Goal: Task Accomplishment & Management: Use online tool/utility

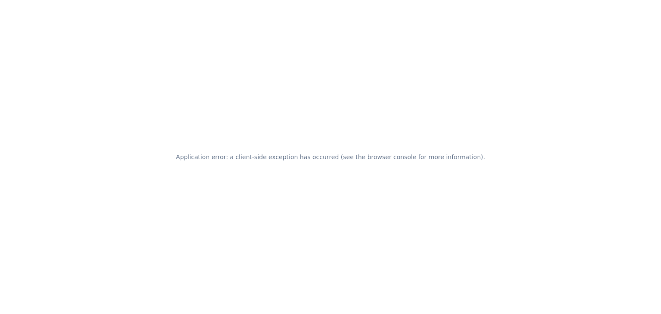
click at [325, 152] on h2 "Application error: a client-side exception has occurred (see the browser consol…" at bounding box center [330, 157] width 309 height 12
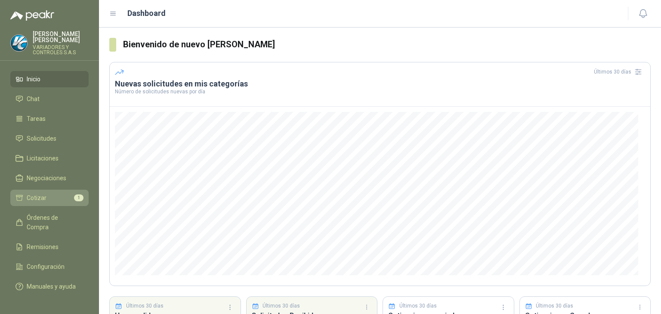
click at [61, 190] on link "Cotizar 1" at bounding box center [49, 198] width 78 height 16
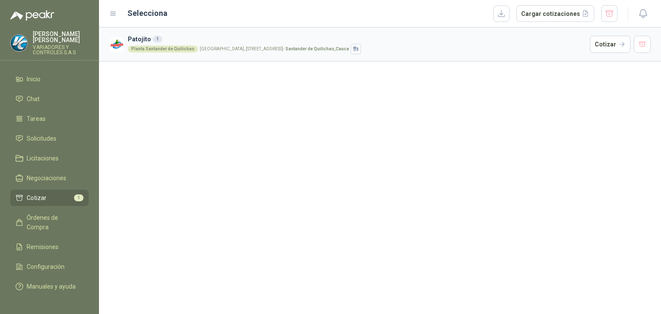
click at [141, 37] on h3 "Patojito 1" at bounding box center [357, 38] width 459 height 9
click at [180, 35] on h3 "Patojito 1" at bounding box center [357, 38] width 459 height 9
click at [48, 195] on li "Cotizar 1" at bounding box center [49, 197] width 68 height 9
click at [46, 173] on span "Negociaciones" at bounding box center [47, 177] width 40 height 9
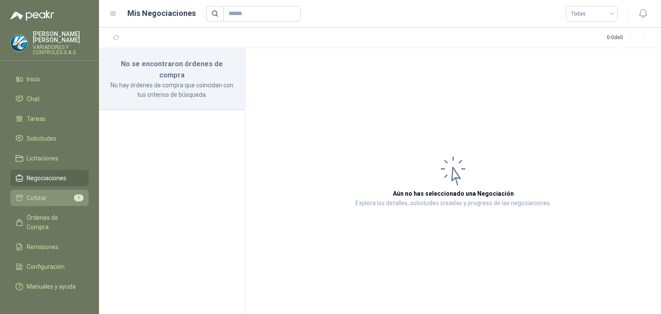
click at [51, 199] on link "Cotizar 1" at bounding box center [49, 198] width 78 height 16
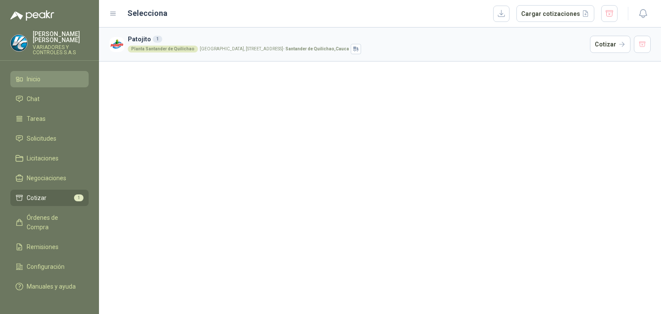
click at [60, 74] on li "Inicio" at bounding box center [49, 78] width 68 height 9
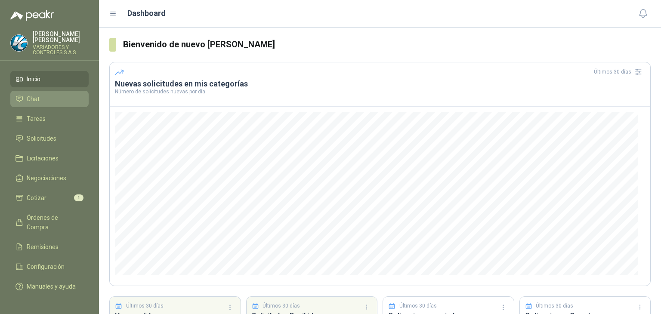
click at [60, 101] on link "Chat" at bounding box center [49, 99] width 78 height 16
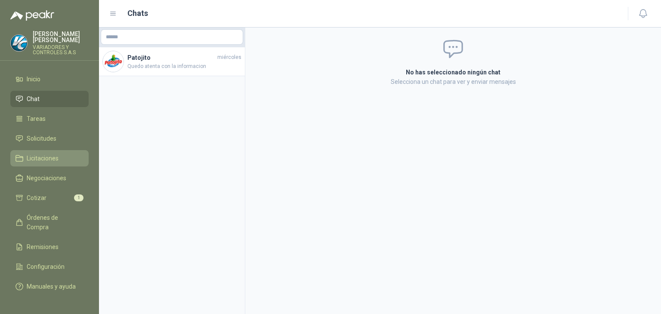
click at [60, 154] on li "Licitaciones" at bounding box center [49, 158] width 68 height 9
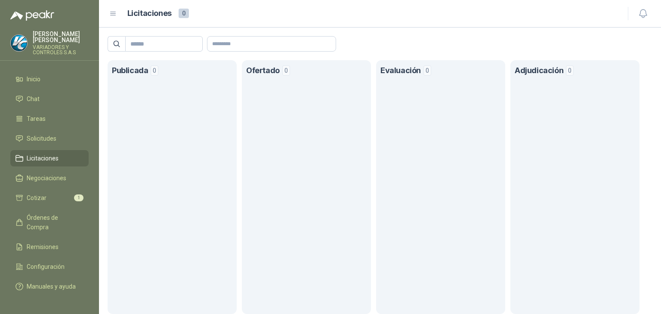
click at [58, 154] on span "Licitaciones" at bounding box center [43, 158] width 32 height 9
click at [59, 170] on link "Negociaciones" at bounding box center [49, 178] width 78 height 16
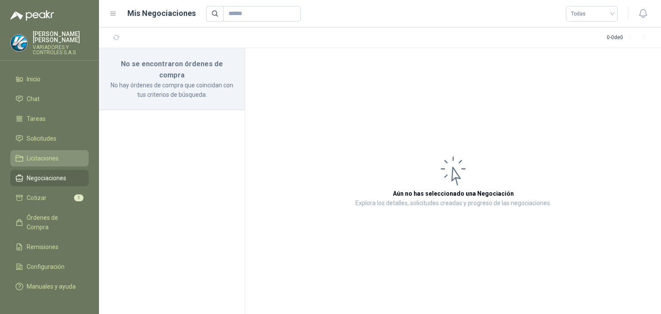
click at [56, 154] on span "Licitaciones" at bounding box center [43, 158] width 32 height 9
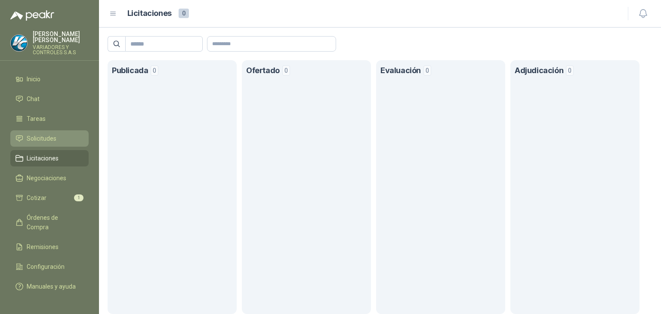
click at [71, 134] on li "Solicitudes" at bounding box center [49, 138] width 68 height 9
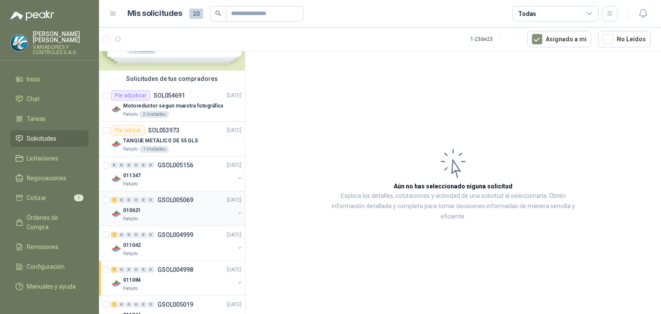
scroll to position [129, 0]
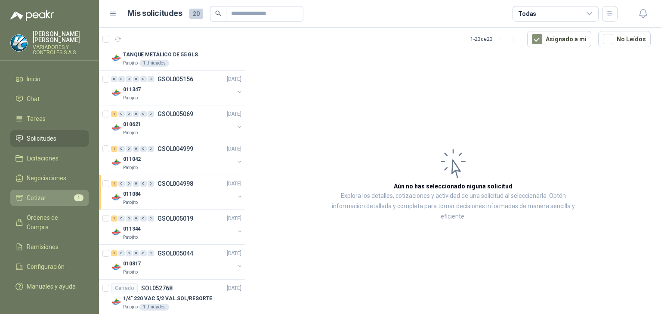
click at [41, 197] on link "Cotizar 1" at bounding box center [49, 198] width 78 height 16
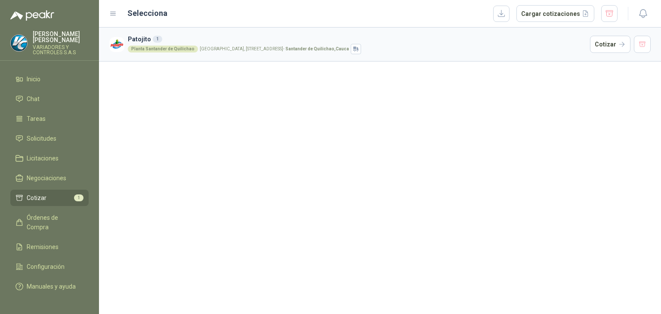
click at [287, 33] on article "Patojito 1 Planta [GEOGRAPHIC_DATA], [STREET_ADDRESS] Cotizar" at bounding box center [380, 45] width 562 height 34
drag, startPoint x: 272, startPoint y: 45, endPoint x: 261, endPoint y: 46, distance: 10.8
click at [269, 46] on div "Planta [GEOGRAPHIC_DATA], [STREET_ADDRESS]" at bounding box center [357, 49] width 459 height 10
click at [175, 49] on div "Planta Santander de Quilichao" at bounding box center [163, 49] width 70 height 7
click at [163, 39] on h3 "Patojito 1" at bounding box center [357, 38] width 459 height 9
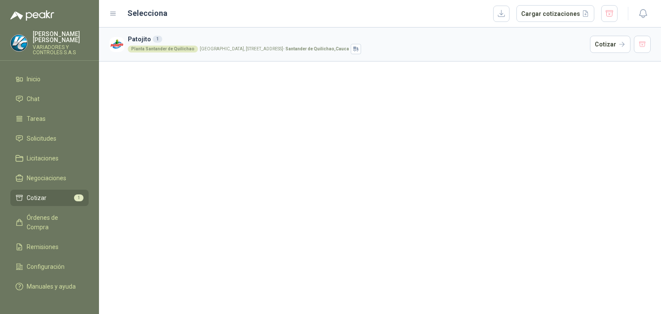
click at [153, 39] on div "1" at bounding box center [157, 39] width 9 height 7
click at [144, 44] on div "Patojito [STREET_ADDRESS]" at bounding box center [357, 44] width 459 height 20
drag, startPoint x: 143, startPoint y: 45, endPoint x: 80, endPoint y: 102, distance: 85.0
click at [143, 45] on div "Planta [GEOGRAPHIC_DATA], [STREET_ADDRESS]" at bounding box center [357, 49] width 459 height 10
click at [50, 143] on ul "Inicio Chat Tareas Solicitudes Licitaciones Negociaciones Cotizar 1 Órdenes de …" at bounding box center [49, 184] width 99 height 227
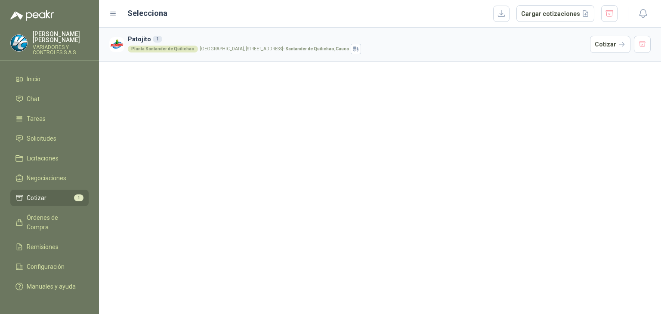
click at [59, 201] on ul "Inicio Chat Tareas Solicitudes Licitaciones Negociaciones Cotizar 1 Órdenes de …" at bounding box center [49, 184] width 99 height 227
click at [53, 193] on li "Cotizar 1" at bounding box center [49, 197] width 68 height 9
click at [54, 173] on span "Negociaciones" at bounding box center [47, 177] width 40 height 9
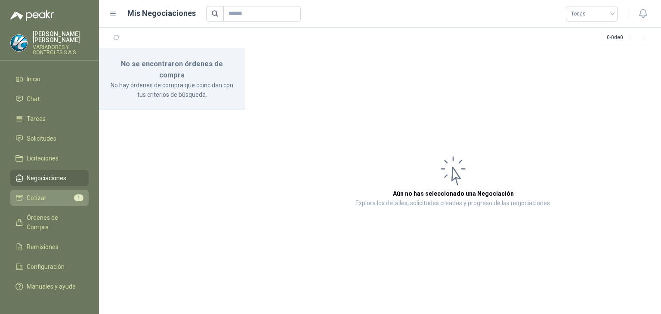
click at [59, 190] on link "Cotizar 1" at bounding box center [49, 198] width 78 height 16
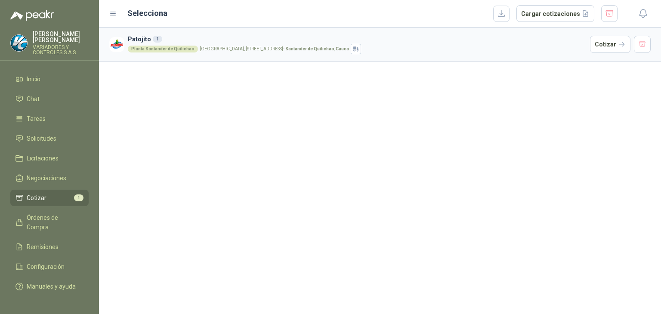
click at [180, 50] on div "Planta Santander de Quilichao" at bounding box center [163, 49] width 70 height 7
click at [32, 134] on span "Solicitudes" at bounding box center [42, 138] width 30 height 9
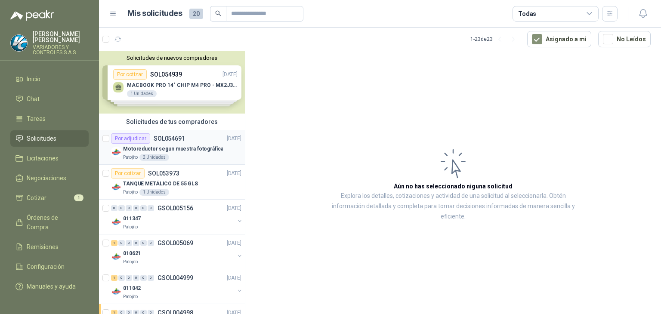
click at [200, 151] on p "Motoreductor segun muestra fotográfica" at bounding box center [173, 149] width 100 height 8
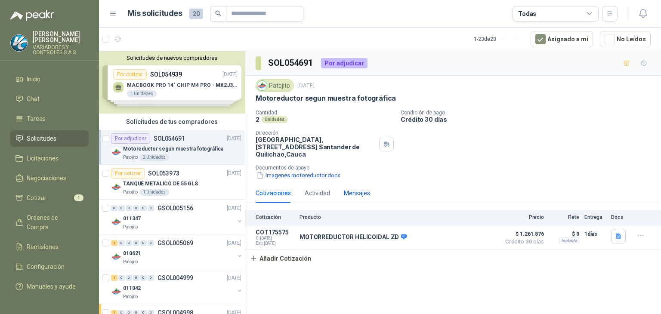
click at [360, 195] on div "Mensajes" at bounding box center [357, 193] width 26 height 9
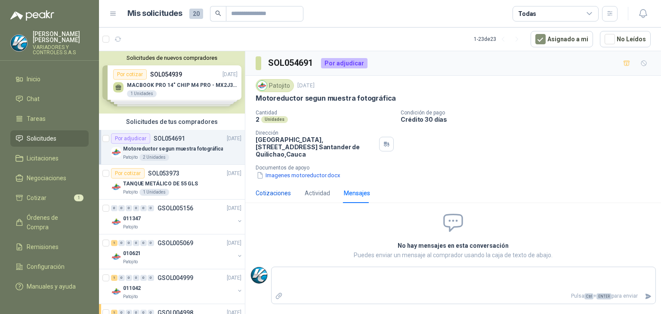
click at [275, 192] on div "Cotizaciones" at bounding box center [273, 193] width 35 height 9
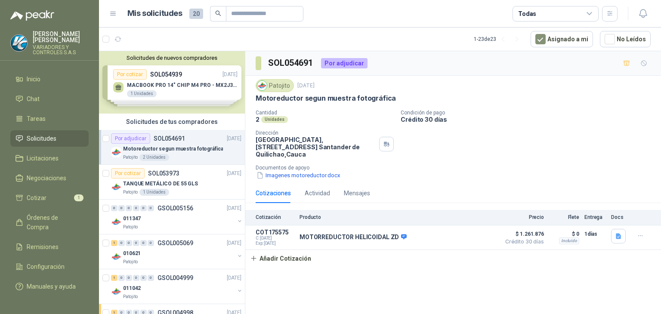
click at [330, 188] on div "Cotizaciones Actividad Mensajes" at bounding box center [313, 193] width 115 height 20
click at [322, 190] on div "Actividad" at bounding box center [317, 193] width 25 height 9
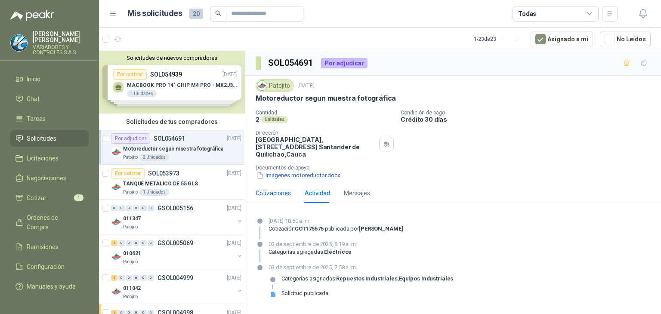
click at [276, 193] on div "Cotizaciones" at bounding box center [273, 193] width 35 height 9
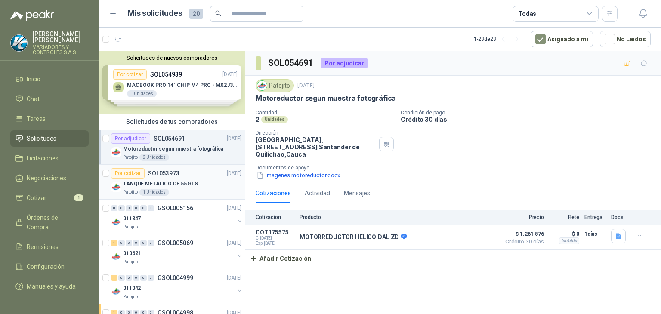
click at [194, 192] on div "Patojito 1 Unidades" at bounding box center [182, 192] width 118 height 7
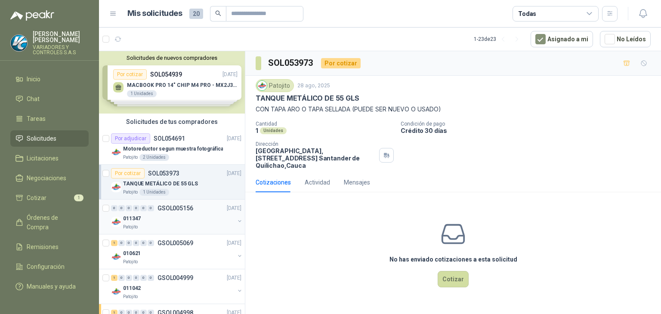
click at [192, 218] on div "011347" at bounding box center [178, 219] width 111 height 10
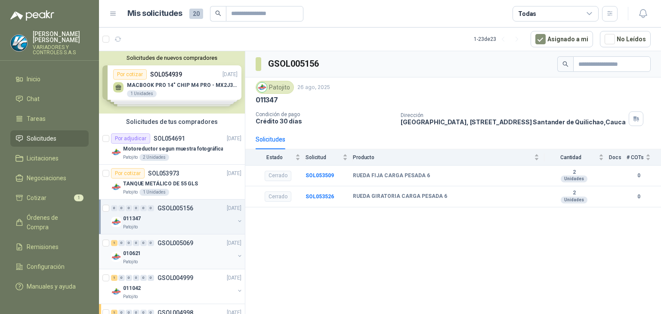
click at [189, 250] on div "010621" at bounding box center [178, 253] width 111 height 10
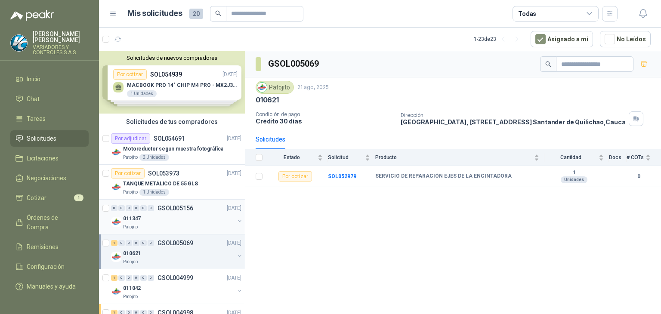
click at [201, 218] on div "011347" at bounding box center [178, 219] width 111 height 10
